Goal: Task Accomplishment & Management: Complete application form

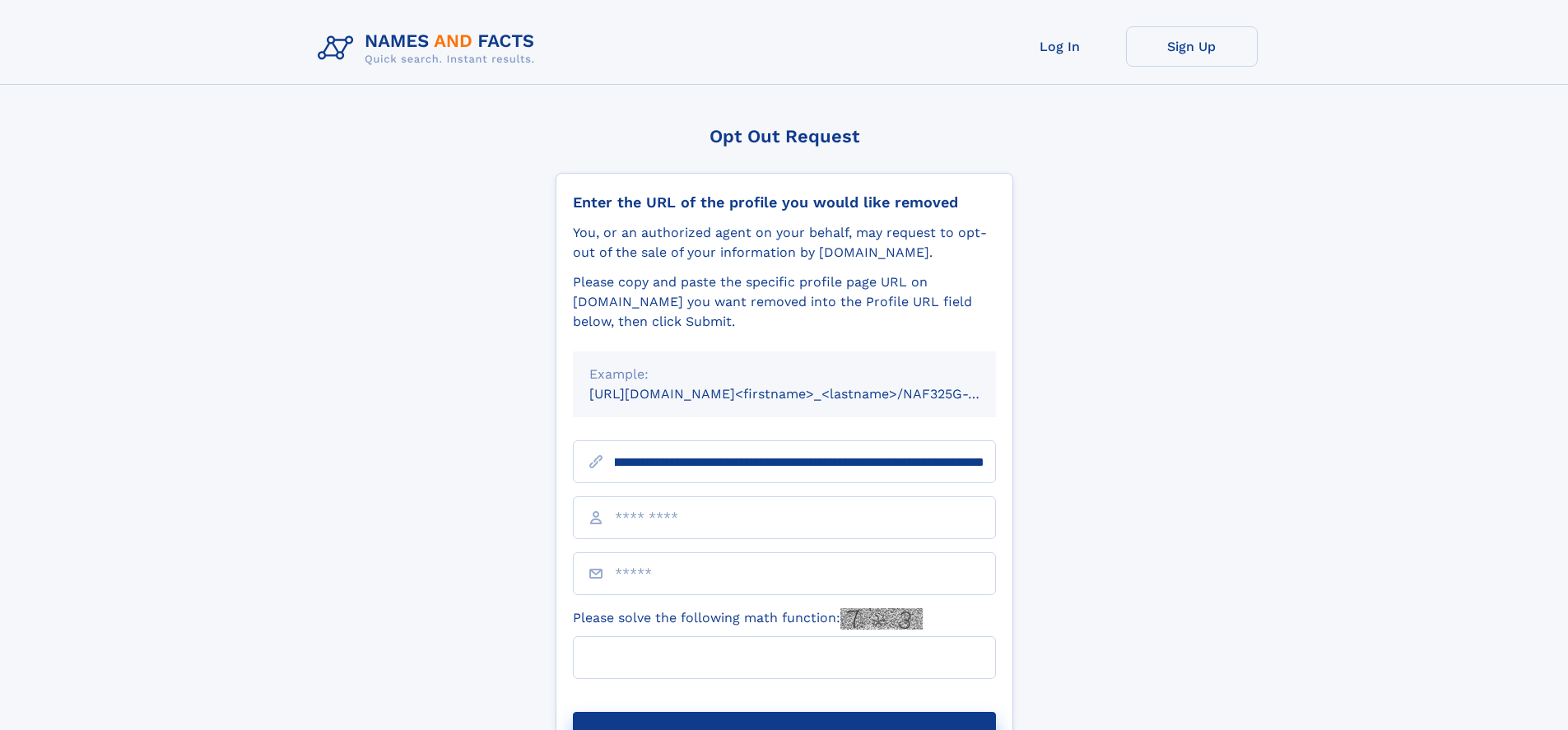
scroll to position [0, 197]
type input "**********"
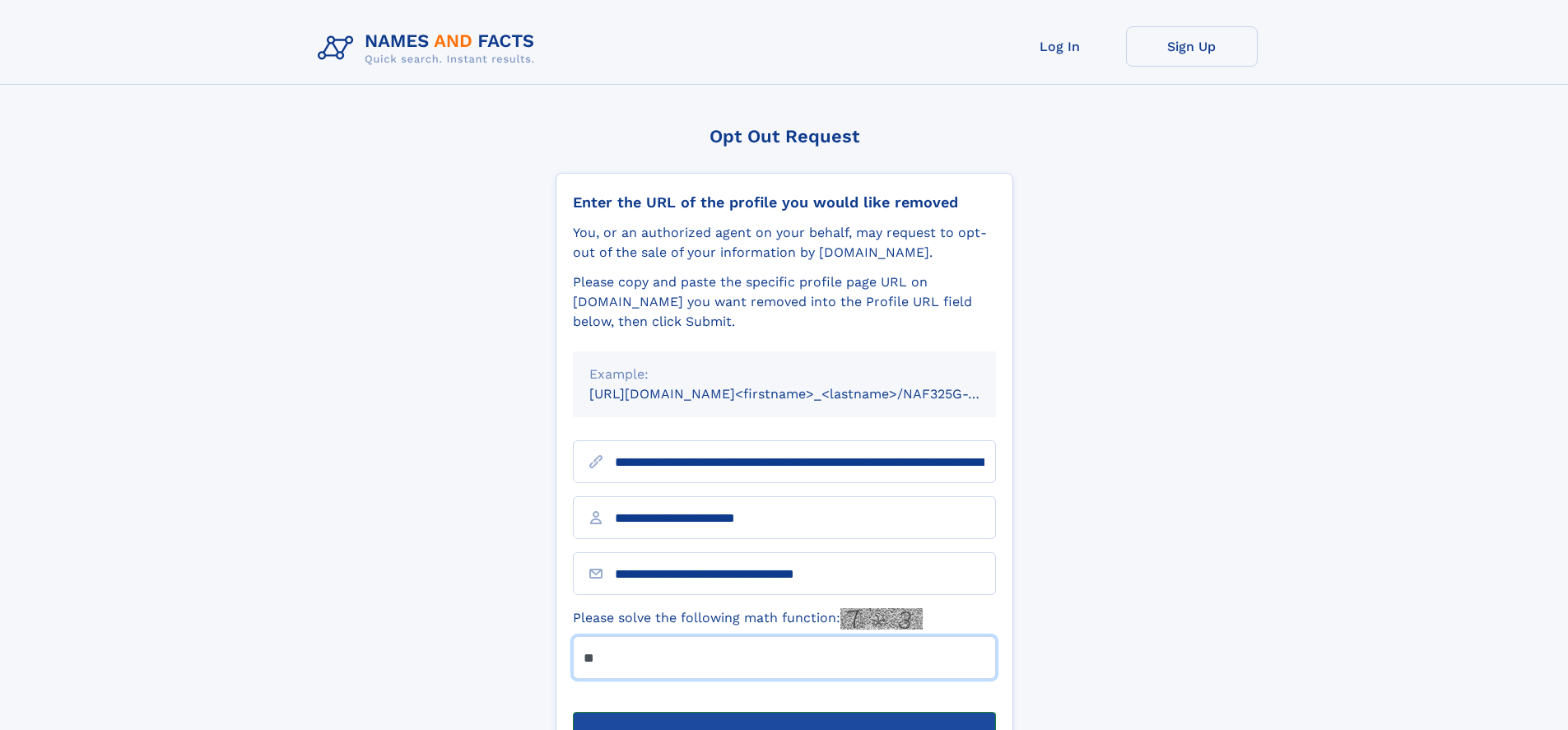
type input "**"
click at [783, 712] on button "Submit Opt Out Request" at bounding box center [784, 738] width 423 height 53
